Goal: Task Accomplishment & Management: Complete application form

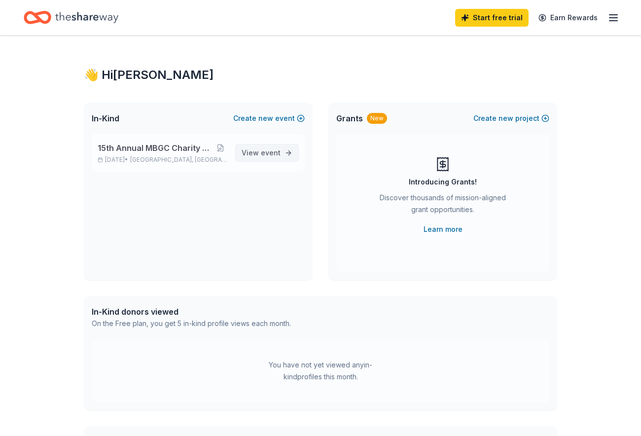
click at [269, 157] on span "event" at bounding box center [271, 152] width 20 height 8
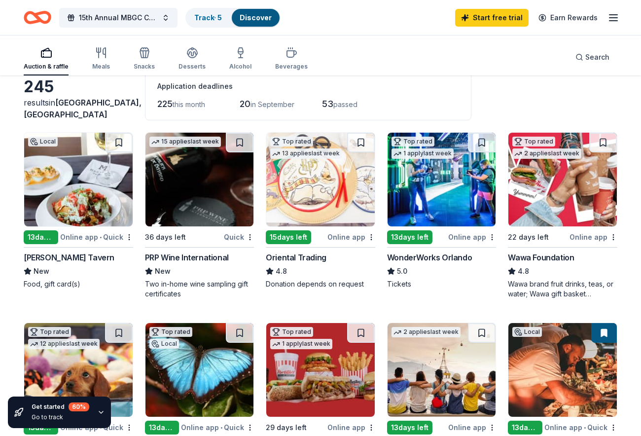
scroll to position [99, 0]
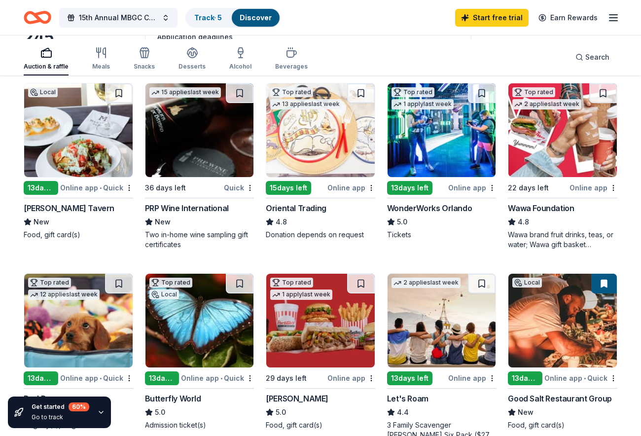
click at [404, 195] on div "13 days left" at bounding box center [409, 188] width 45 height 14
click at [81, 194] on div "Online app • Quick" at bounding box center [96, 188] width 73 height 12
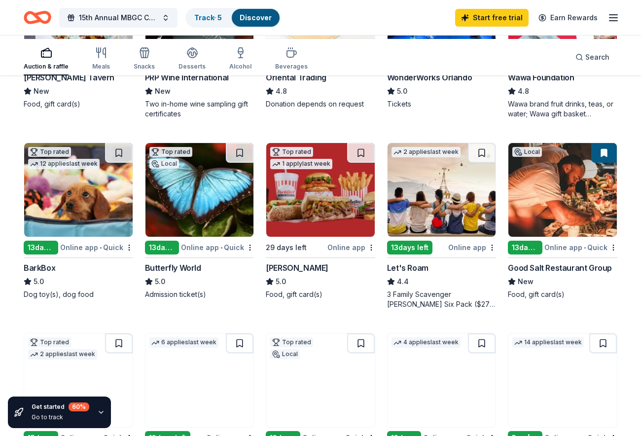
scroll to position [247, 0]
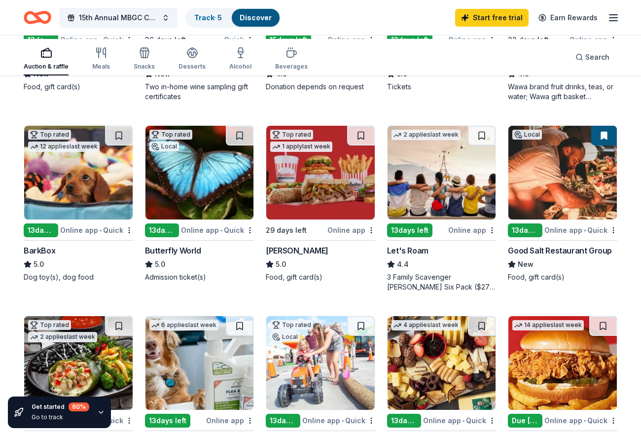
click at [468, 220] on img at bounding box center [442, 173] width 109 height 94
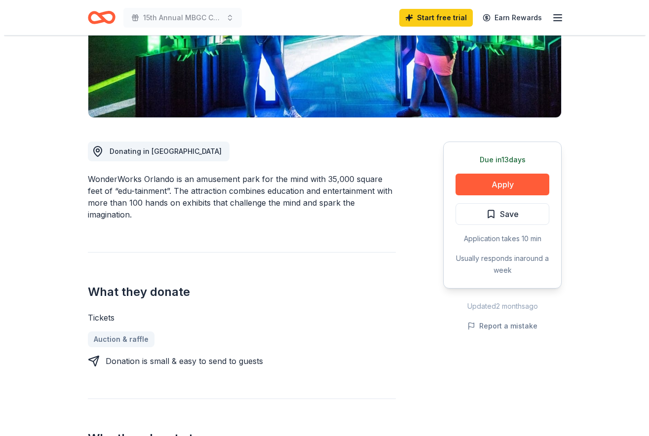
scroll to position [197, 0]
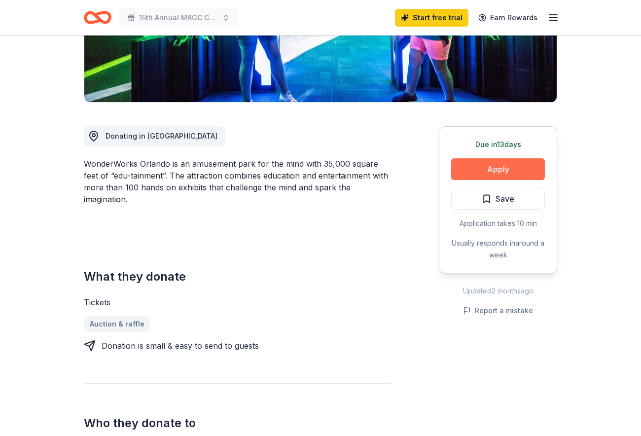
click at [483, 180] on button "Apply" at bounding box center [498, 169] width 94 height 22
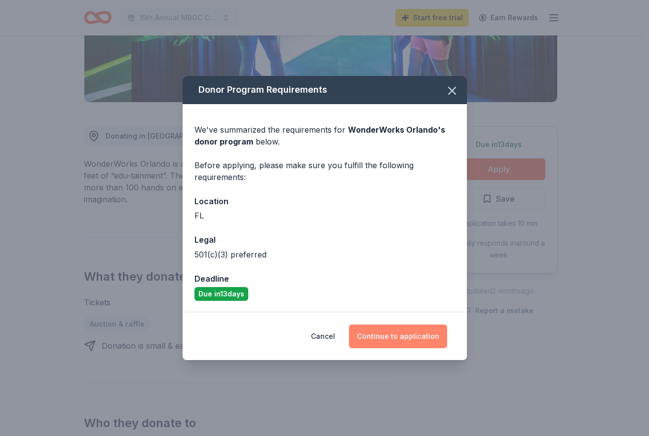
click at [413, 348] on button "Continue to application" at bounding box center [398, 337] width 98 height 24
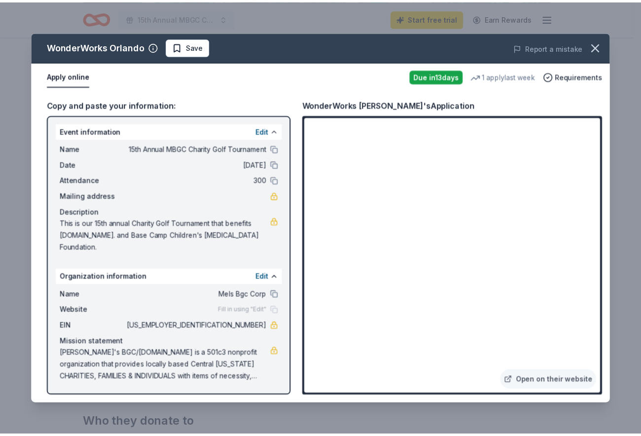
scroll to position [124, 0]
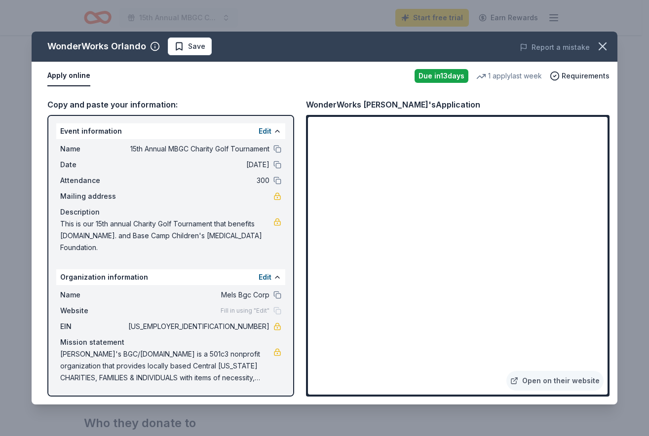
click at [276, 307] on div "Fill in using "Edit"" at bounding box center [251, 311] width 61 height 8
click at [254, 361] on span "[PERSON_NAME]'s BGC/[DOMAIN_NAME] is a 501c3 nonprofit organization that provid…" at bounding box center [166, 366] width 213 height 36
click at [547, 371] on link "Open on their website" at bounding box center [554, 381] width 97 height 20
click at [595, 53] on icon "button" at bounding box center [602, 46] width 14 height 14
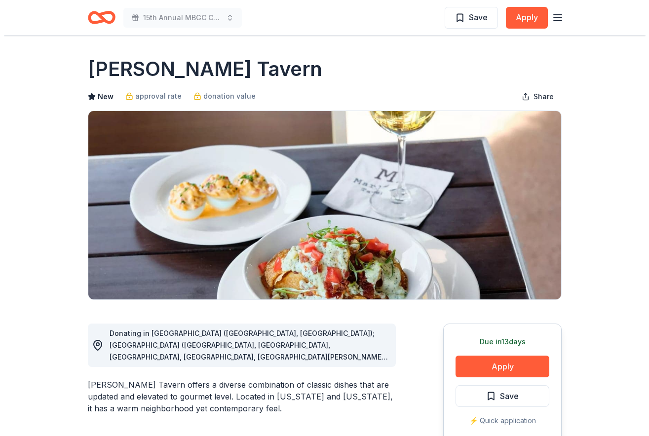
scroll to position [197, 0]
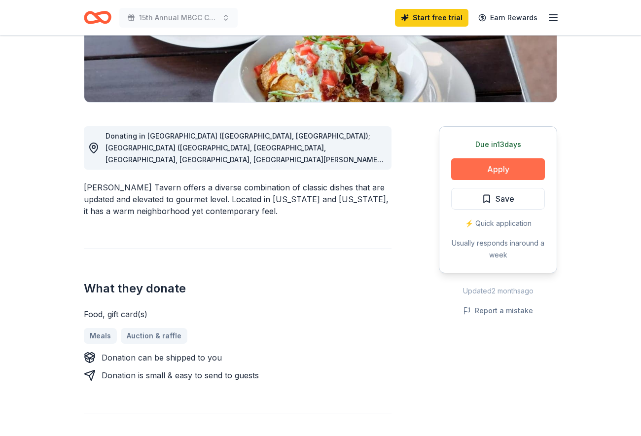
click at [482, 180] on button "Apply" at bounding box center [498, 169] width 94 height 22
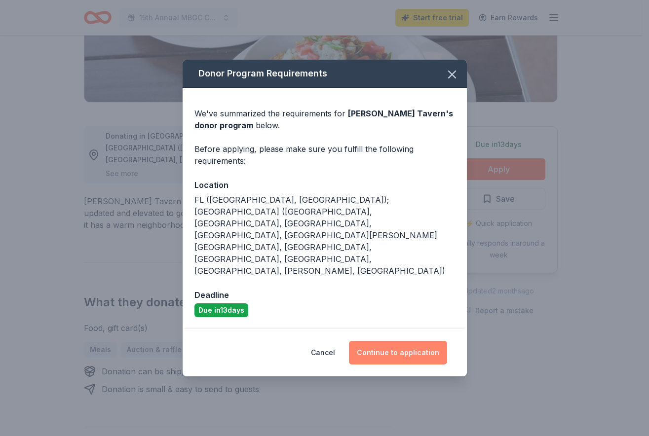
click at [437, 360] on button "Continue to application" at bounding box center [398, 353] width 98 height 24
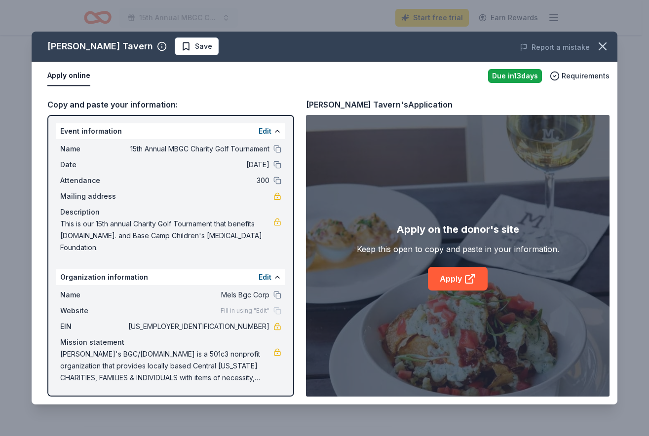
scroll to position [124, 0]
click at [470, 283] on icon at bounding box center [468, 279] width 7 height 7
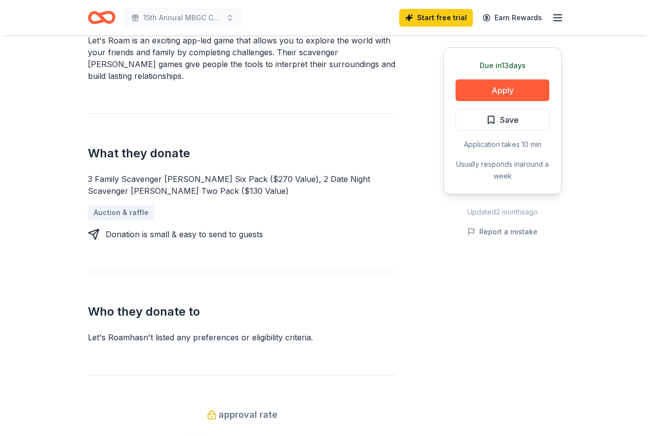
scroll to position [345, 0]
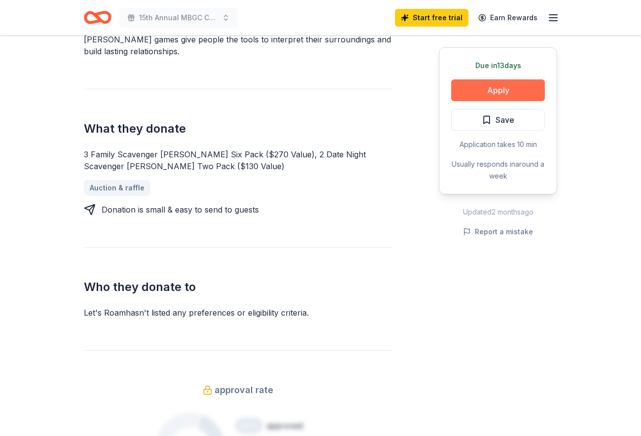
click at [474, 101] on button "Apply" at bounding box center [498, 90] width 94 height 22
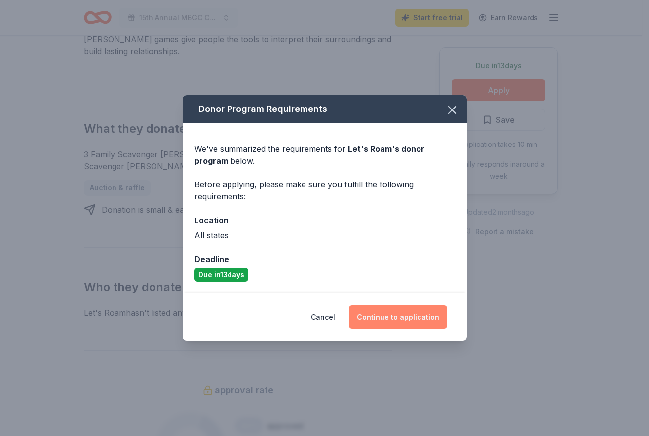
click at [410, 329] on button "Continue to application" at bounding box center [398, 317] width 98 height 24
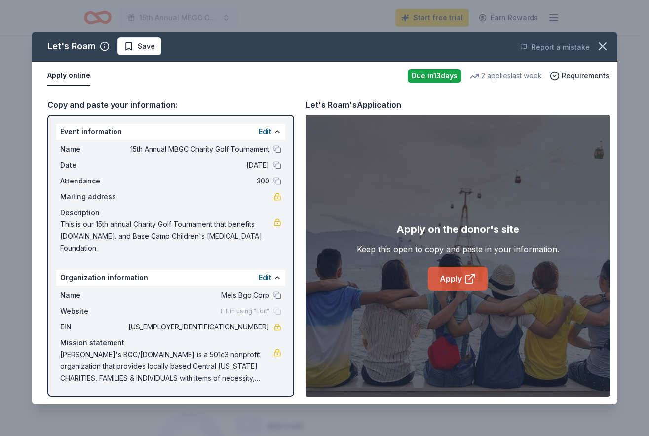
click at [462, 291] on link "Apply" at bounding box center [458, 279] width 60 height 24
